Goal: Find contact information: Find contact information

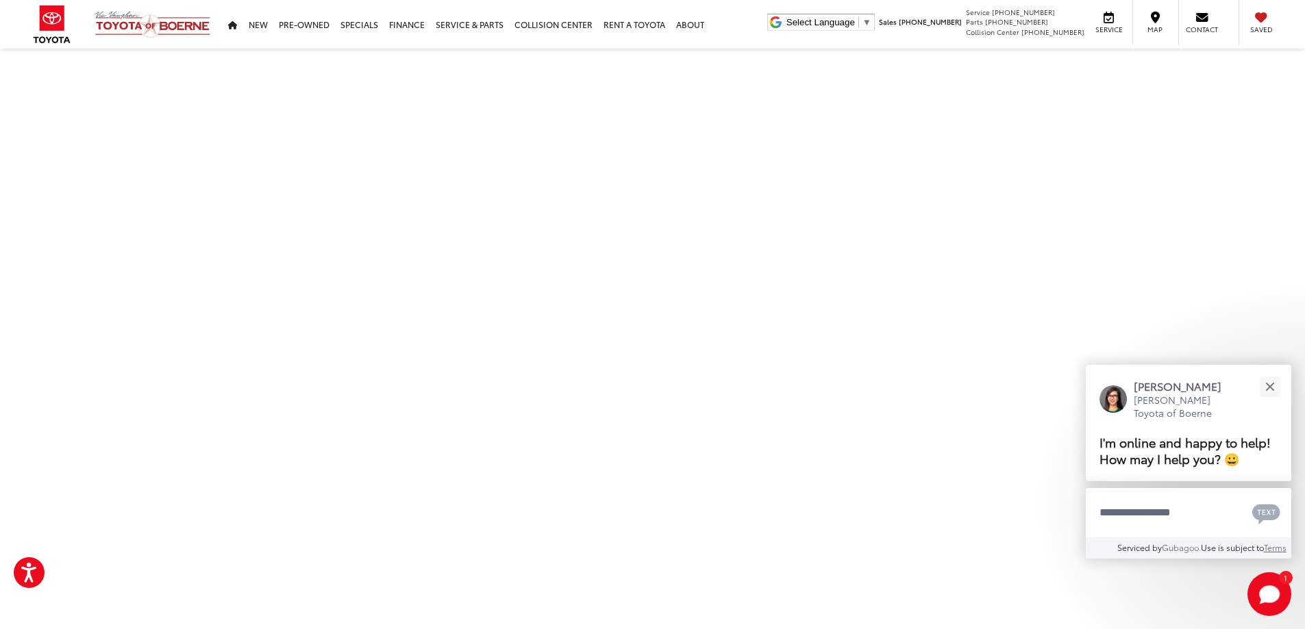
scroll to position [460, 0]
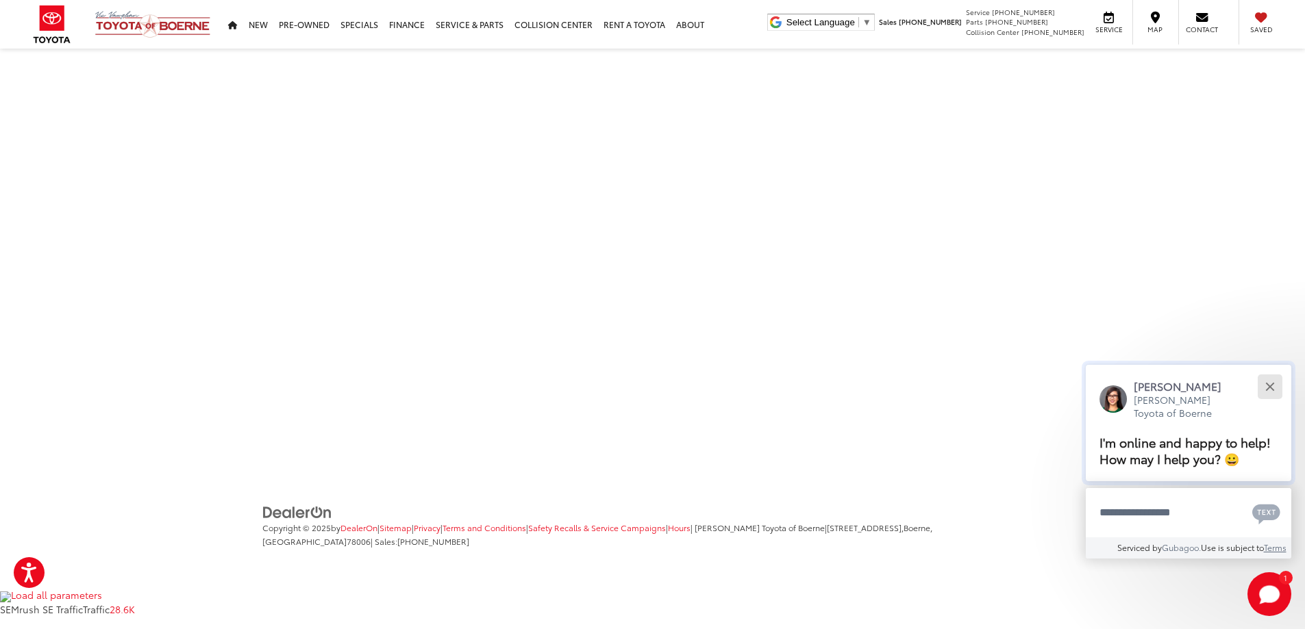
click at [1273, 380] on button "Close" at bounding box center [1269, 386] width 29 height 29
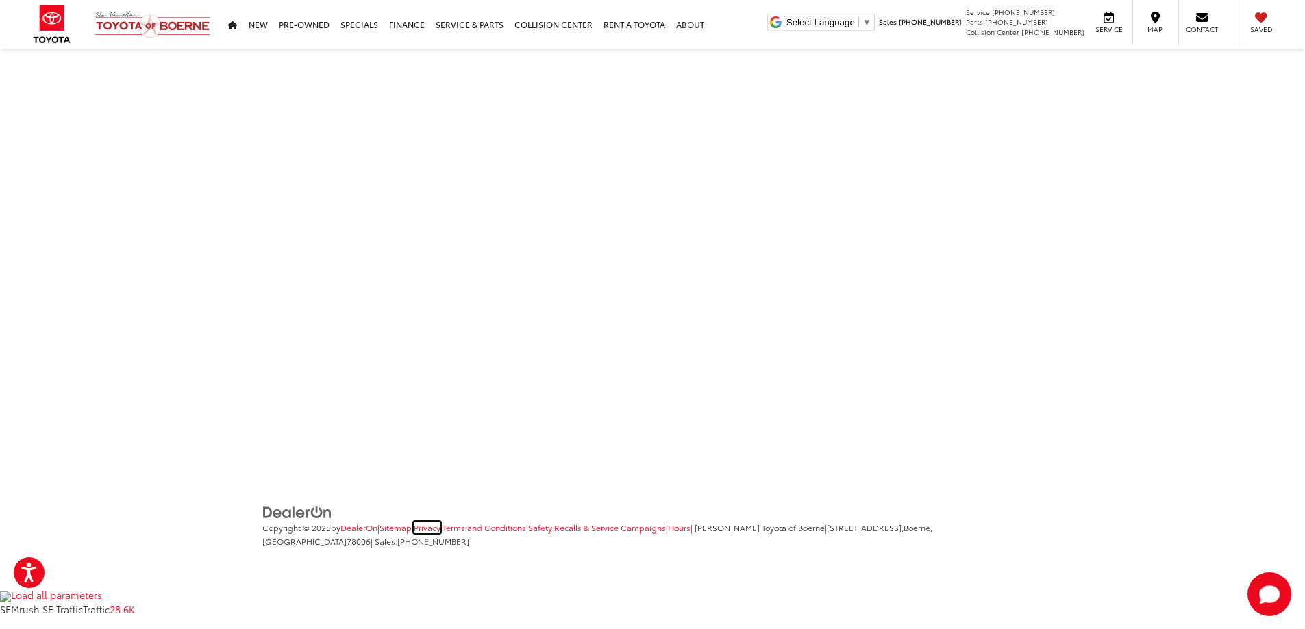
click at [440, 531] on link "Privacy" at bounding box center [427, 528] width 27 height 12
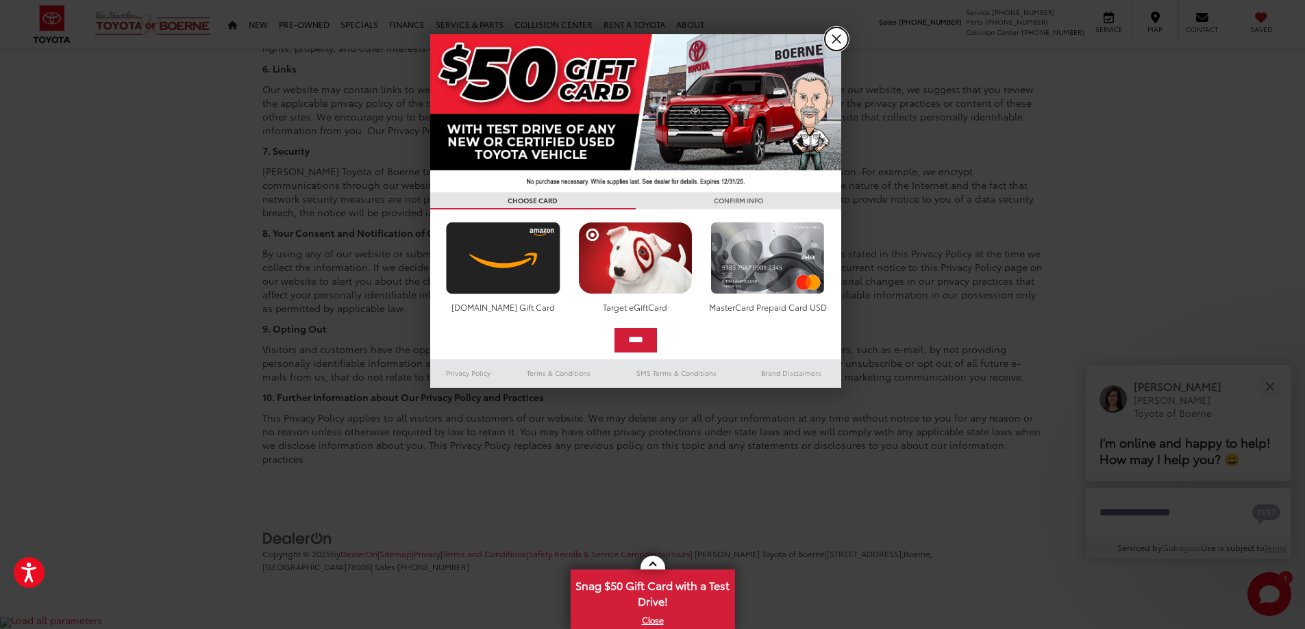
click at [833, 39] on link "X" at bounding box center [836, 38] width 23 height 23
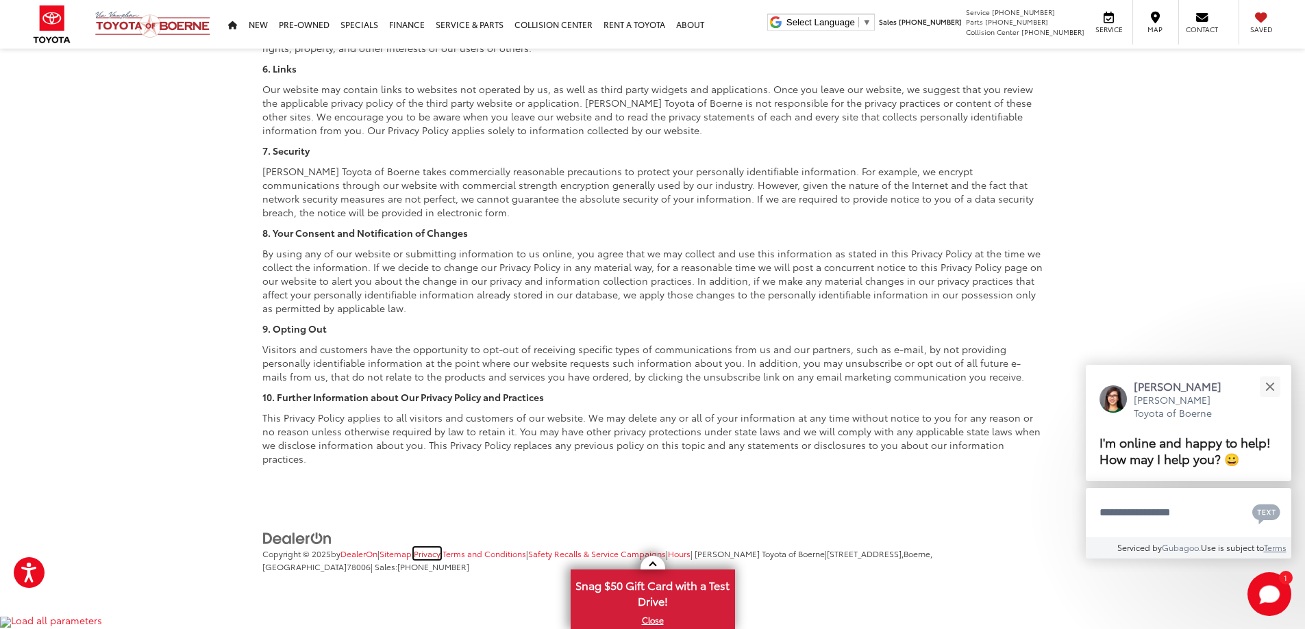
drag, startPoint x: 436, startPoint y: 530, endPoint x: 441, endPoint y: 521, distance: 10.5
click at [436, 548] on link "Privacy" at bounding box center [427, 554] width 27 height 12
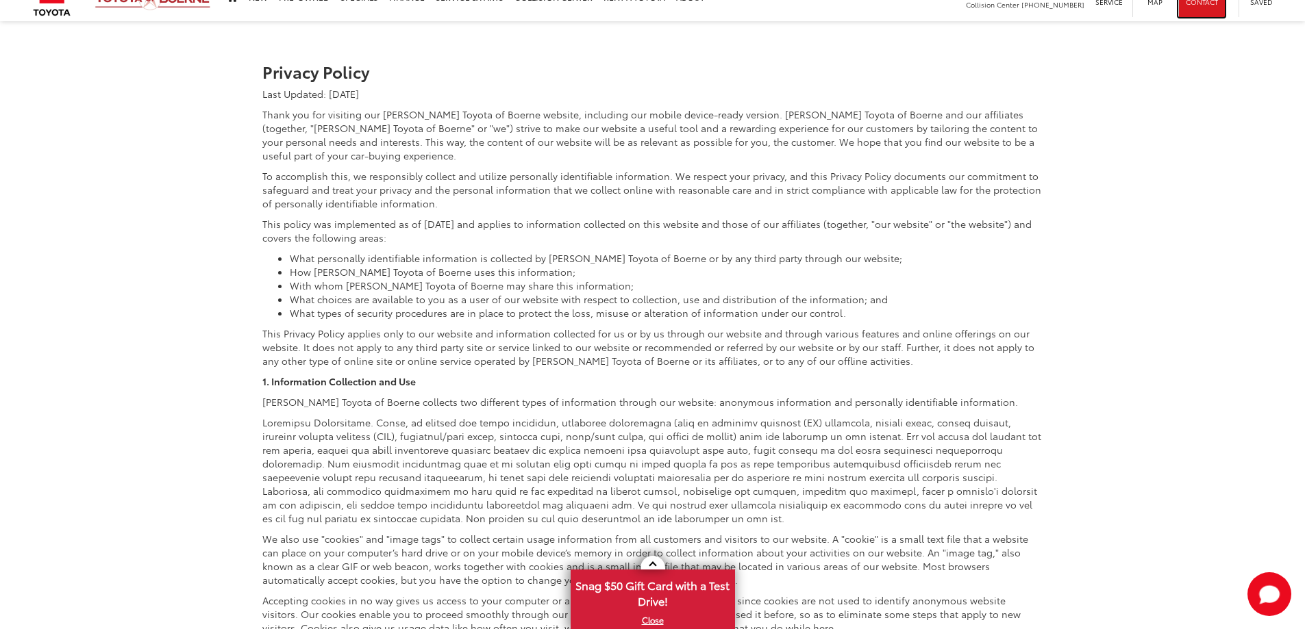
click at [1201, 5] on span "Contact" at bounding box center [1202, 2] width 32 height 10
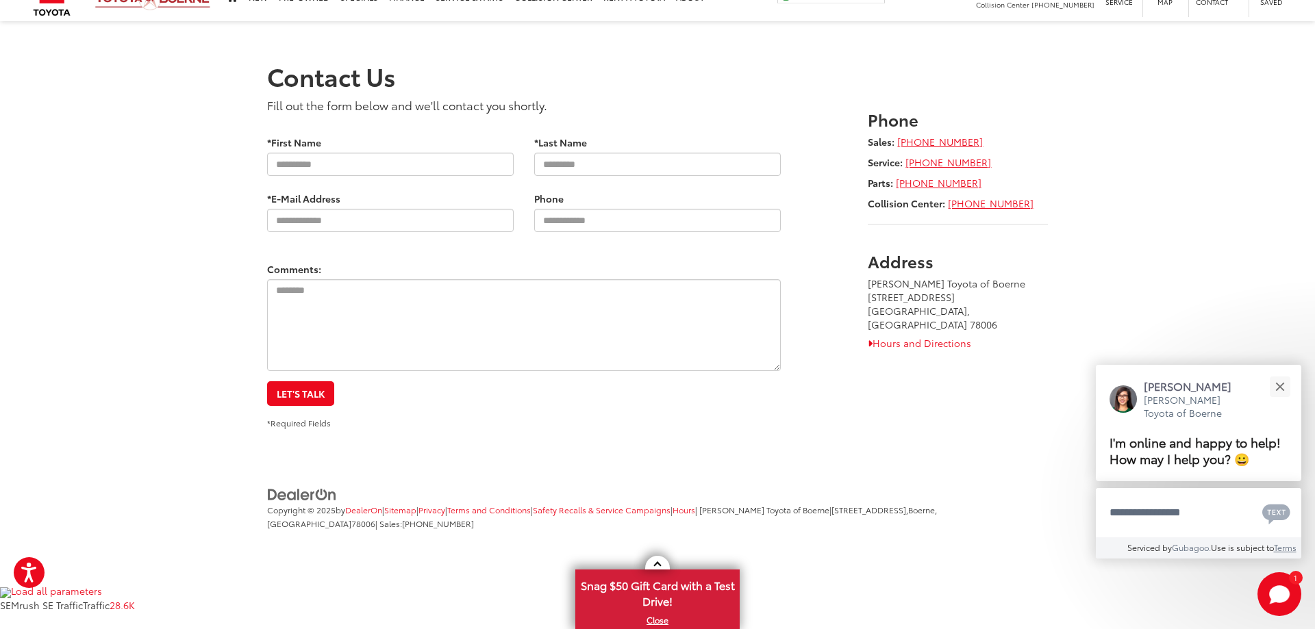
click at [1115, 317] on section "Contact Us Fill out the form below and we'll contact you shortly. * Contact Nam…" at bounding box center [657, 239] width 1315 height 381
click at [1285, 388] on button "Close" at bounding box center [1279, 386] width 29 height 29
